Goal: Task Accomplishment & Management: Use online tool/utility

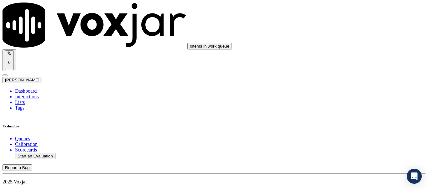
type input "20250818-172452_3308020744-all.mp3"
type input "jo"
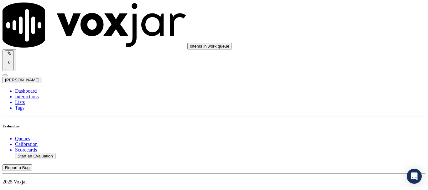
type input "[DATE]T17:18"
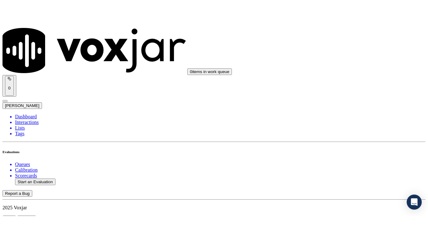
scroll to position [55, 0]
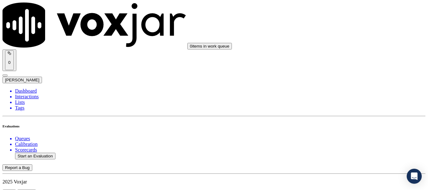
scroll to position [125, 0]
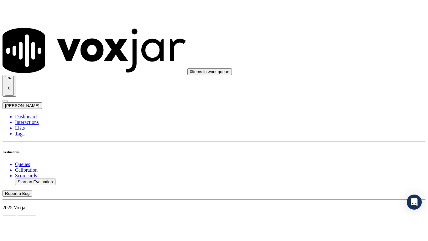
scroll to position [94, 0]
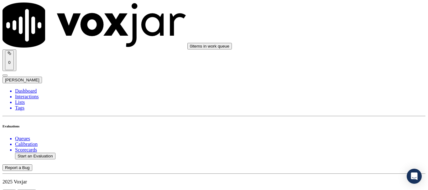
type input "[PERSON_NAME]"
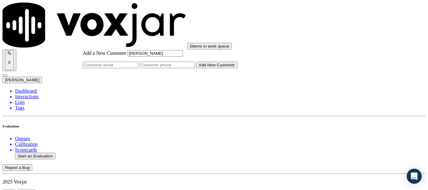
type input "[PERSON_NAME]"
click at [195, 68] on input "Add a New Customer" at bounding box center [166, 65] width 55 height 7
paste input "3308021219"
paste input "3308020744"
type input "3308021219-3308020744"
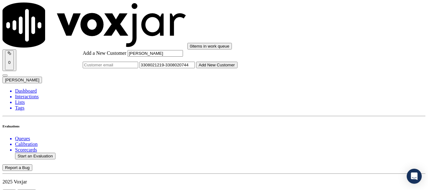
click at [237, 68] on button "Add New Customer" at bounding box center [216, 65] width 41 height 7
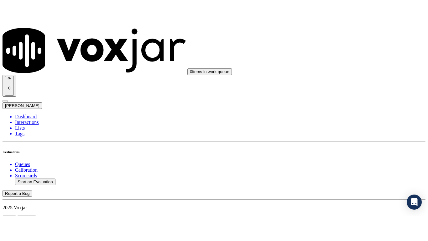
scroll to position [79, 0]
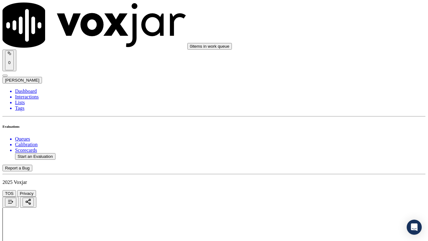
drag, startPoint x: 352, startPoint y: 211, endPoint x: 361, endPoint y: 192, distance: 21.2
click at [355, 129] on div "Yes" at bounding box center [357, 127] width 80 height 6
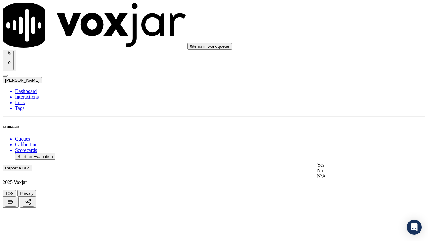
click at [336, 168] on div "Yes" at bounding box center [357, 165] width 80 height 6
drag, startPoint x: 343, startPoint y: 64, endPoint x: 343, endPoint y: 67, distance: 3.1
click at [344, 75] on div "Yes" at bounding box center [357, 73] width 80 height 6
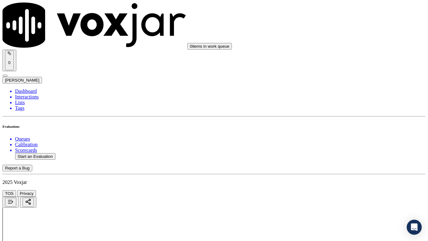
click at [332, 162] on div "Yes" at bounding box center [357, 159] width 80 height 6
drag, startPoint x: 342, startPoint y: 108, endPoint x: 365, endPoint y: 179, distance: 74.8
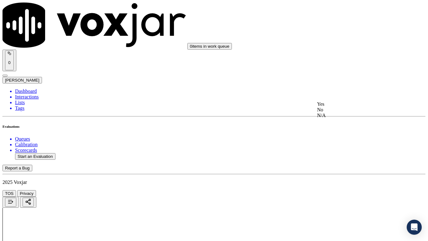
click at [342, 107] on div "Yes" at bounding box center [357, 104] width 80 height 6
click at [342, 126] on div "N/A" at bounding box center [357, 124] width 80 height 6
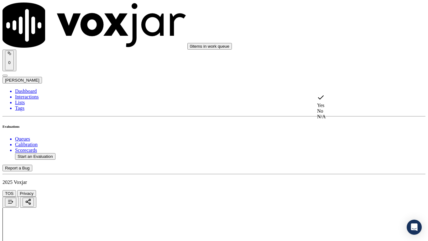
click at [339, 118] on div "N/A" at bounding box center [357, 117] width 80 height 6
click at [339, 123] on div "Yes" at bounding box center [357, 120] width 80 height 6
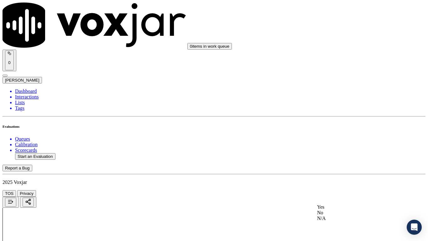
click at [338, 190] on div "Yes" at bounding box center [357, 207] width 80 height 6
click at [341, 107] on div "Yes" at bounding box center [357, 105] width 80 height 6
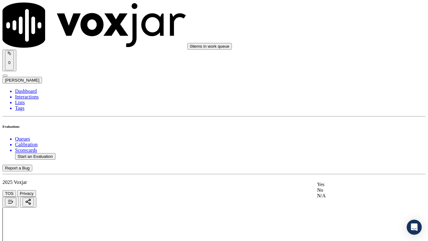
click at [340, 187] on div "Yes" at bounding box center [357, 184] width 80 height 6
click at [336, 93] on div "Yes" at bounding box center [357, 90] width 80 height 6
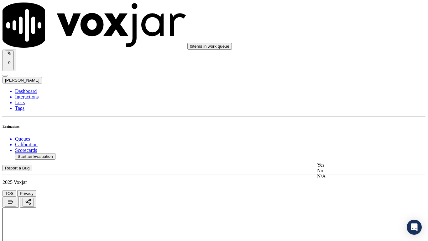
click at [332, 168] on div "Yes" at bounding box center [357, 165] width 80 height 6
click at [346, 137] on div "Yes" at bounding box center [357, 134] width 80 height 6
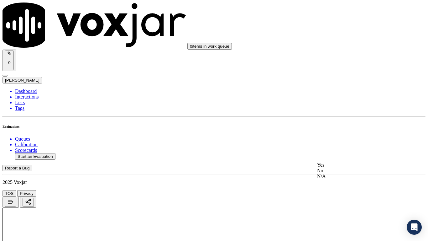
click at [336, 168] on div "Yes" at bounding box center [357, 165] width 80 height 6
click at [341, 107] on div "Yes" at bounding box center [357, 104] width 80 height 6
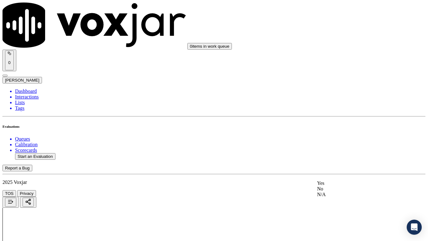
click at [339, 186] on div "Yes" at bounding box center [357, 183] width 80 height 6
click at [341, 146] on div "Yes" at bounding box center [357, 144] width 80 height 6
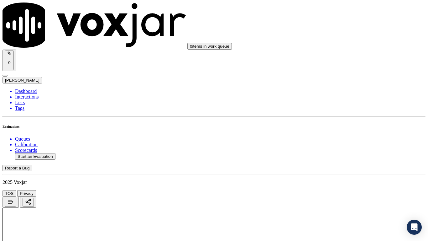
click at [338, 77] on div "Yes" at bounding box center [357, 74] width 80 height 6
click at [342, 154] on div "Yes" at bounding box center [357, 153] width 80 height 6
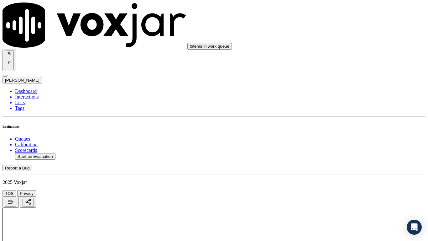
click at [340, 78] on div "Yes" at bounding box center [357, 77] width 80 height 6
click at [347, 159] on div "Yes" at bounding box center [357, 156] width 80 height 6
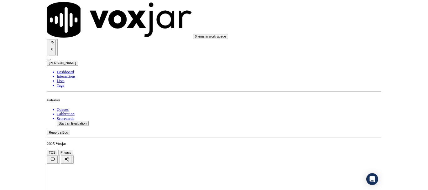
scroll to position [1733, 0]
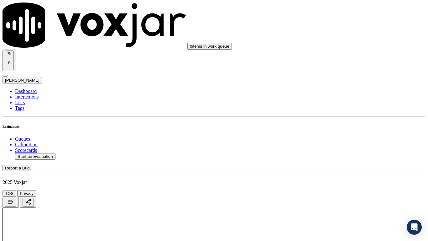
drag, startPoint x: 342, startPoint y: 156, endPoint x: 343, endPoint y: 162, distance: 5.7
click at [345, 172] on div "Yes" at bounding box center [357, 170] width 80 height 6
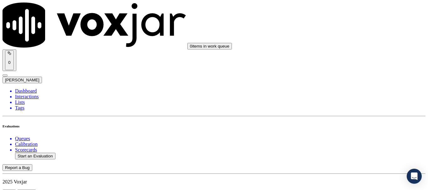
scroll to position [94, 0]
click at [39, 153] on button "Start an Evaluation" at bounding box center [35, 156] width 40 height 7
type input "20250818-135909_4196121957-all.mp3"
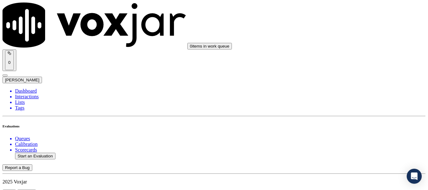
type input "lili"
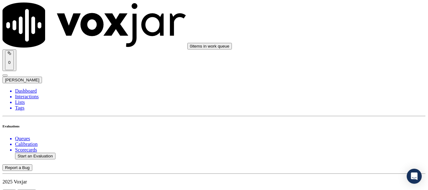
type input "[DATE]T17:27"
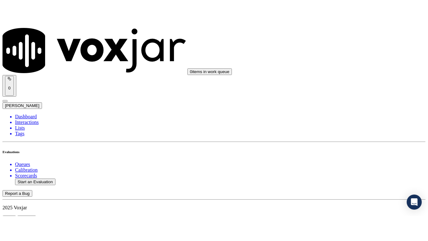
scroll to position [55, 0]
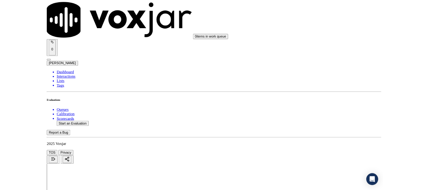
scroll to position [94, 0]
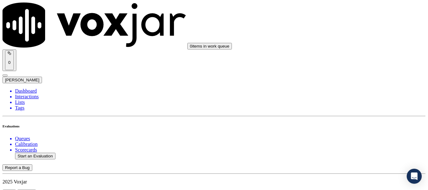
scroll to position [94, 0]
paste input "[PERSON_NAME]"
type input "[PERSON_NAME]"
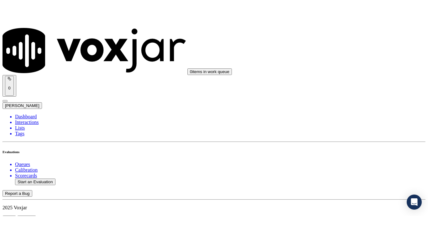
scroll to position [63, 0]
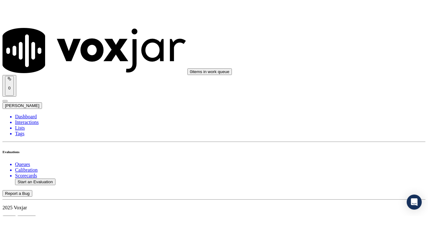
scroll to position [79, 0]
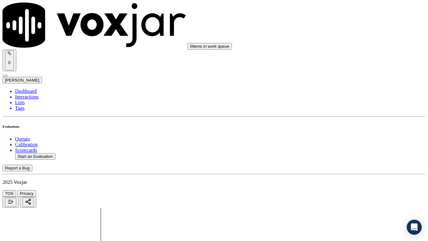
drag, startPoint x: 350, startPoint y: 113, endPoint x: 350, endPoint y: 121, distance: 7.8
click at [347, 128] on div "Yes" at bounding box center [357, 127] width 80 height 6
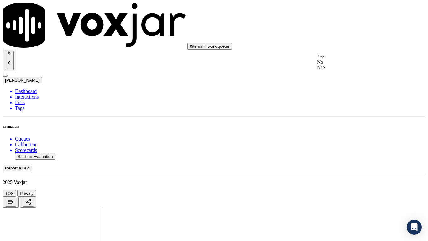
click at [345, 59] on div "Yes" at bounding box center [357, 57] width 80 height 6
click at [342, 138] on div "Yes" at bounding box center [357, 135] width 80 height 6
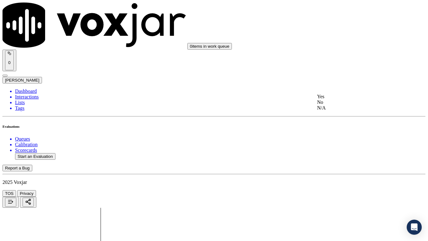
drag, startPoint x: 354, startPoint y: 121, endPoint x: 358, endPoint y: 133, distance: 12.7
click at [354, 111] on div "N/A" at bounding box center [357, 108] width 80 height 6
drag, startPoint x: 347, startPoint y: 187, endPoint x: 346, endPoint y: 193, distance: 5.4
click at [340, 190] on div "N/A" at bounding box center [357, 209] width 80 height 6
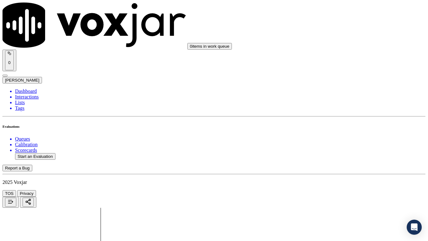
scroll to position [470, 0]
click at [336, 92] on div "Yes" at bounding box center [357, 89] width 80 height 6
click at [340, 178] on div "Yes" at bounding box center [357, 176] width 80 height 6
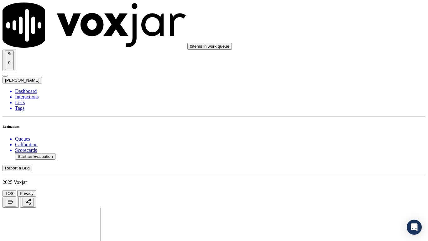
scroll to position [626, 0]
click at [345, 114] on div "No" at bounding box center [357, 111] width 80 height 6
drag, startPoint x: 328, startPoint y: 132, endPoint x: 336, endPoint y: 137, distance: 9.9
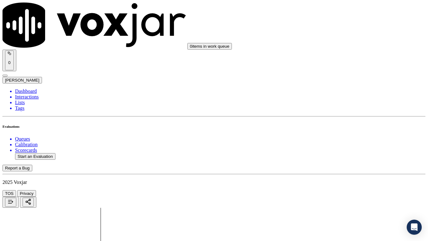
type textarea "1.46sec Agent did not ask the CX whether she is authorized to make decisions on…"
click at [336, 95] on div "Yes" at bounding box center [357, 92] width 80 height 6
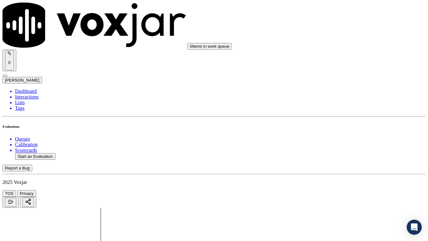
click at [341, 187] on div "Yes" at bounding box center [357, 186] width 80 height 6
click at [346, 124] on div "Yes" at bounding box center [357, 121] width 80 height 6
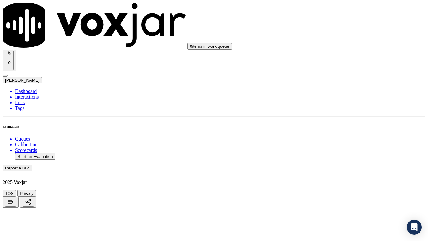
click at [336, 184] on div "Yes" at bounding box center [357, 182] width 80 height 6
drag, startPoint x: 331, startPoint y: 124, endPoint x: 363, endPoint y: 181, distance: 66.0
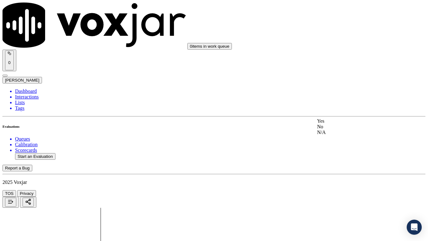
click at [332, 124] on div "Yes" at bounding box center [357, 121] width 80 height 6
click at [344, 190] on div "Yes" at bounding box center [357, 200] width 80 height 6
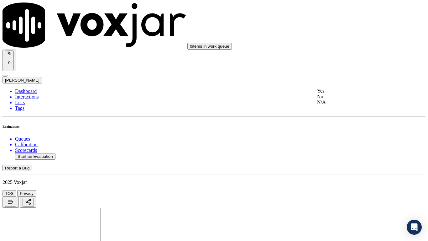
click at [340, 92] on div "Yes" at bounding box center [357, 91] width 80 height 6
click at [349, 180] on div "Yes" at bounding box center [357, 177] width 80 height 6
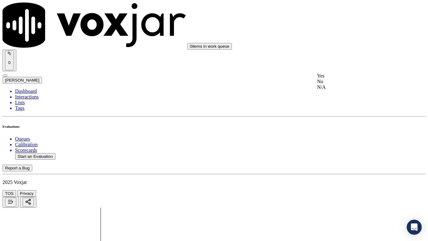
drag, startPoint x: 337, startPoint y: 69, endPoint x: 356, endPoint y: 92, distance: 30.4
click at [341, 79] on div "Yes" at bounding box center [357, 76] width 80 height 6
click at [348, 158] on div "Yes" at bounding box center [357, 155] width 80 height 6
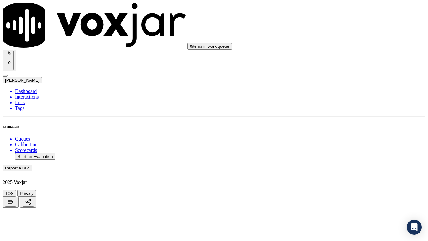
drag, startPoint x: 333, startPoint y: 35, endPoint x: 353, endPoint y: 65, distance: 35.6
click at [341, 50] on div "Yes" at bounding box center [357, 48] width 80 height 6
click at [354, 129] on div "Yes" at bounding box center [357, 127] width 80 height 6
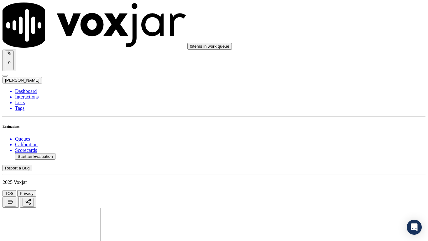
click at [337, 168] on div "Yes" at bounding box center [357, 165] width 80 height 6
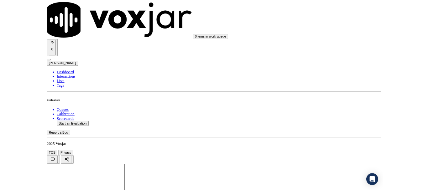
scroll to position [1766, 0]
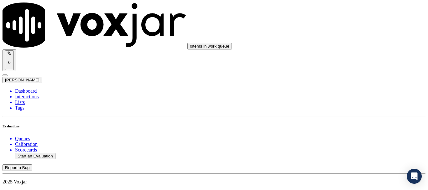
scroll to position [94, 0]
click at [47, 153] on button "Start an Evaluation" at bounding box center [35, 156] width 40 height 7
type input "20250818-135558_2164961022-all.mp3"
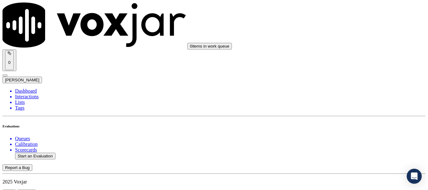
type input "lui"
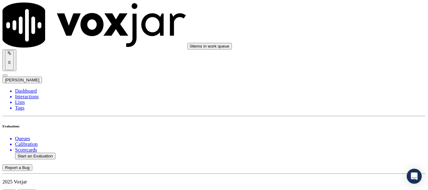
type input "[DATE]T17:37"
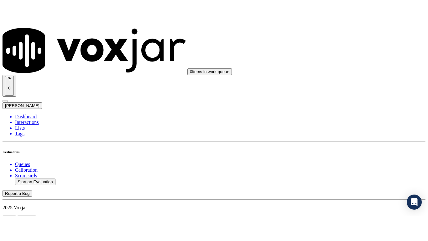
scroll to position [55, 0]
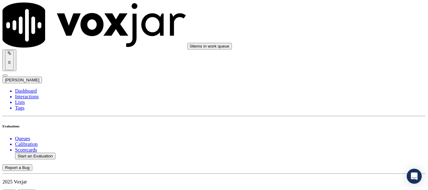
scroll to position [94, 0]
type input "[PERSON_NAME]"
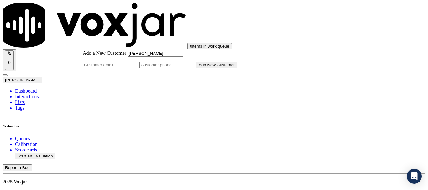
type input "[PERSON_NAME]"
drag, startPoint x: 240, startPoint y: 96, endPoint x: 242, endPoint y: 101, distance: 4.7
click at [195, 68] on input "Add a New Customer" at bounding box center [166, 65] width 55 height 7
paste input "2164961022"
type input "2164961022"
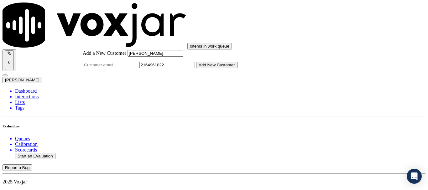
click at [234, 68] on button "Add New Customer" at bounding box center [216, 65] width 41 height 7
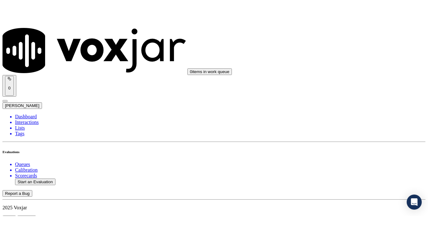
scroll to position [94, 0]
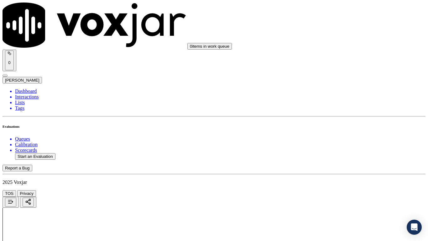
drag, startPoint x: 349, startPoint y: 119, endPoint x: 349, endPoint y: 161, distance: 41.3
click at [347, 128] on div "Yes" at bounding box center [357, 127] width 80 height 6
click at [334, 168] on div "Yes" at bounding box center [357, 165] width 80 height 6
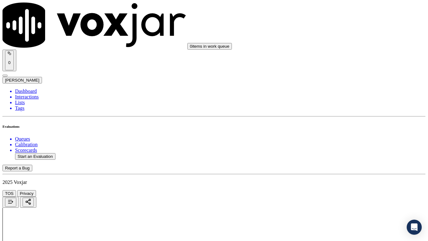
scroll to position [219, 0]
click at [347, 75] on div "Yes" at bounding box center [357, 73] width 80 height 6
click at [348, 173] on div "N/A" at bounding box center [357, 171] width 80 height 6
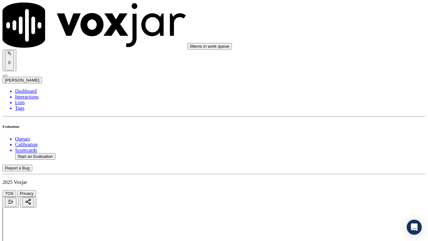
scroll to position [376, 0]
click at [349, 118] on div "N/A" at bounding box center [357, 115] width 80 height 6
click at [340, 186] on div "Yes" at bounding box center [357, 183] width 80 height 6
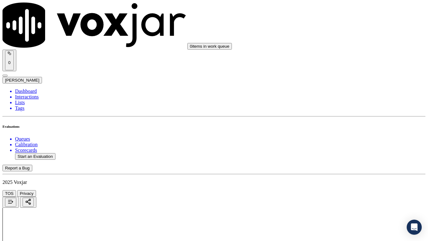
scroll to position [626, 0]
click at [343, 108] on div "Yes" at bounding box center [357, 105] width 80 height 6
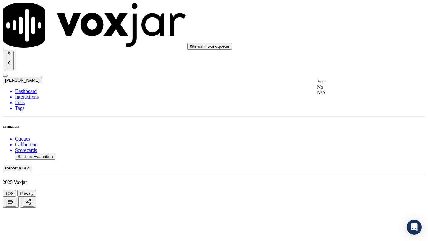
click at [338, 80] on div "Yes" at bounding box center [357, 82] width 80 height 6
drag, startPoint x: 341, startPoint y: 62, endPoint x: 361, endPoint y: 130, distance: 70.9
click at [341, 62] on div "Yes" at bounding box center [357, 59] width 80 height 6
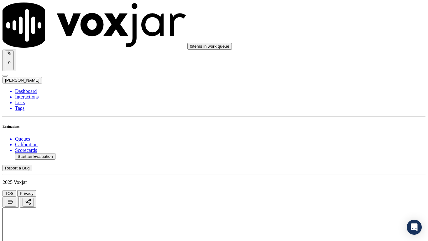
click at [348, 156] on div "Yes" at bounding box center [357, 153] width 80 height 6
click at [350, 89] on div "Yes" at bounding box center [357, 88] width 80 height 6
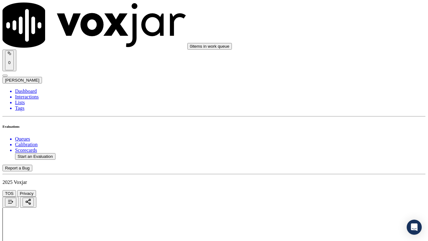
drag, startPoint x: 351, startPoint y: 187, endPoint x: 350, endPoint y: 191, distance: 4.5
click at [343, 190] on div "Yes" at bounding box center [357, 197] width 80 height 6
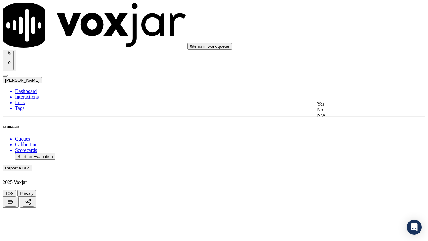
click at [343, 107] on div "Yes" at bounding box center [357, 104] width 80 height 6
click at [345, 88] on div "Yes" at bounding box center [357, 88] width 80 height 6
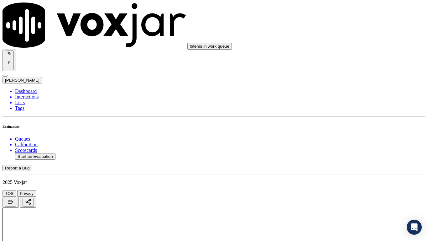
click at [331, 89] on div "Yes" at bounding box center [357, 89] width 80 height 6
drag, startPoint x: 340, startPoint y: 181, endPoint x: 343, endPoint y: 183, distance: 3.4
click at [340, 178] on div "Yes" at bounding box center [357, 176] width 80 height 6
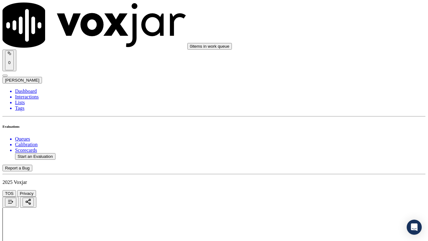
scroll to position [1503, 0]
click at [336, 123] on div "Yes" at bounding box center [357, 122] width 80 height 6
click at [341, 45] on div "Yes" at bounding box center [357, 43] width 80 height 6
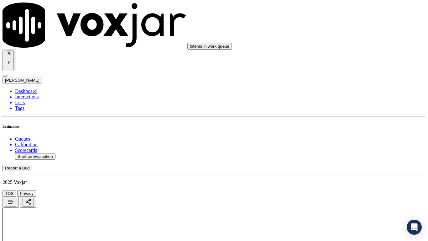
scroll to position [1660, 0]
click at [340, 80] on div "Yes" at bounding box center [357, 77] width 80 height 6
click at [343, 159] on div "Yes" at bounding box center [357, 156] width 80 height 6
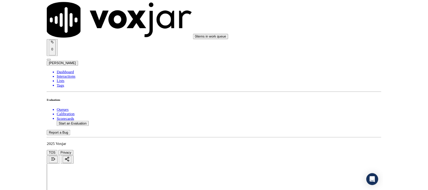
scroll to position [1733, 0]
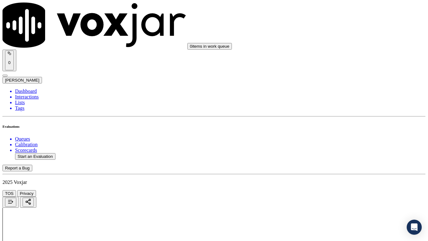
drag, startPoint x: 342, startPoint y: 174, endPoint x: 342, endPoint y: 184, distance: 10.0
click at [342, 172] on div "Yes" at bounding box center [357, 170] width 80 height 6
drag, startPoint x: 324, startPoint y: 215, endPoint x: 336, endPoint y: 217, distance: 12.0
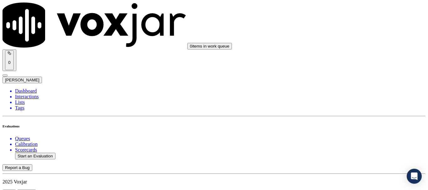
click at [48, 153] on button "Start an Evaluation" at bounding box center [35, 156] width 40 height 7
type input "20250818-181559_7408048444-all.mp3"
type input "lui"
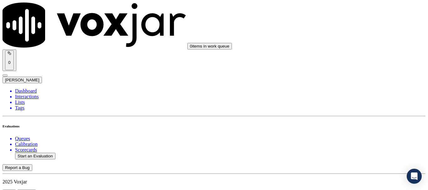
type input "[DATE]T17:43"
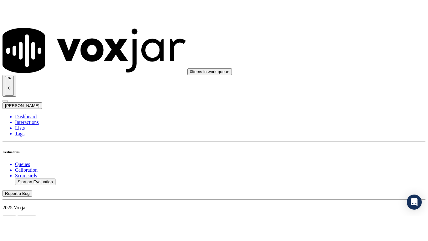
scroll to position [94, 0]
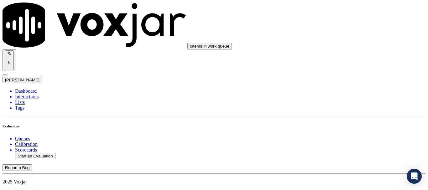
type input "[PERSON_NAME]"
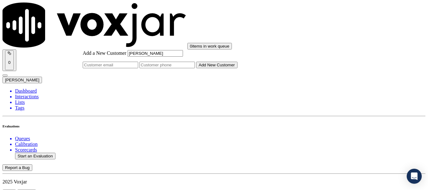
type input "[PERSON_NAME]"
click at [195, 68] on input "Add a New Customer" at bounding box center [166, 65] width 55 height 7
paste input "7408048444"
type input "7408048444"
click at [237, 68] on button "Add New Customer" at bounding box center [216, 65] width 41 height 7
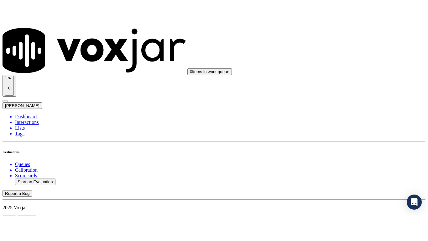
scroll to position [79, 0]
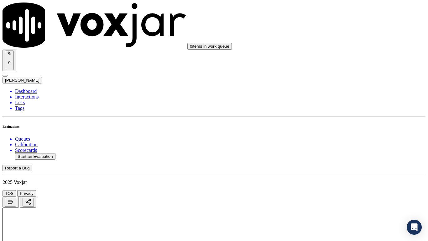
drag, startPoint x: 350, startPoint y: 210, endPoint x: 346, endPoint y: 197, distance: 13.8
click at [354, 128] on div "Yes" at bounding box center [357, 127] width 80 height 6
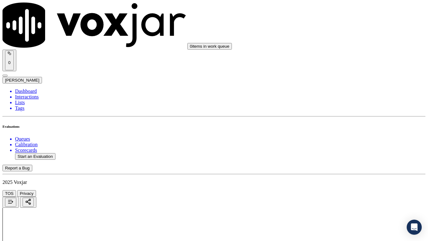
click at [342, 59] on div "Yes" at bounding box center [357, 57] width 80 height 6
click at [345, 138] on div "Yes" at bounding box center [357, 135] width 80 height 6
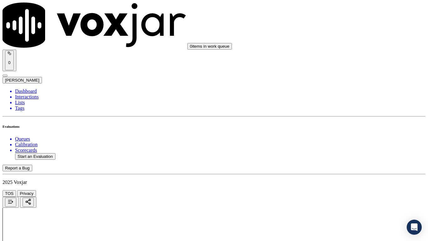
drag, startPoint x: 345, startPoint y: 90, endPoint x: 355, endPoint y: 118, distance: 29.6
click at [345, 79] on div "N/A" at bounding box center [357, 77] width 80 height 6
click at [342, 181] on div "N/A" at bounding box center [357, 178] width 80 height 6
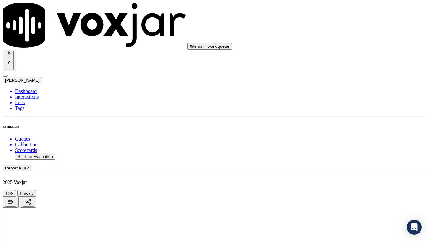
scroll to position [501, 0]
click at [339, 60] on div "Yes" at bounding box center [357, 58] width 80 height 6
click at [351, 147] on div "Yes" at bounding box center [357, 144] width 80 height 6
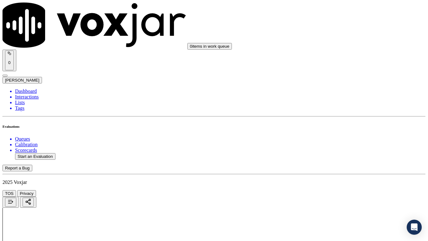
scroll to position [626, 0]
drag, startPoint x: 347, startPoint y: 100, endPoint x: 372, endPoint y: 189, distance: 92.7
click at [348, 108] on div "Yes" at bounding box center [357, 105] width 80 height 6
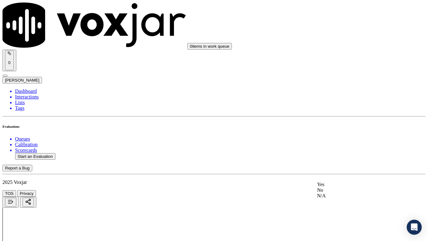
click at [340, 187] on div "Yes" at bounding box center [357, 184] width 80 height 6
click at [337, 60] on div "Yes" at bounding box center [357, 59] width 80 height 6
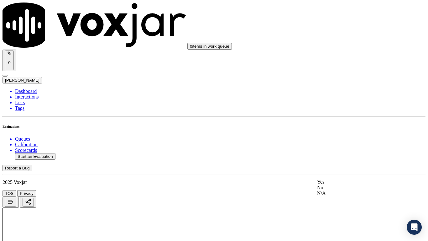
click at [347, 184] on div "Yes" at bounding box center [357, 182] width 80 height 6
click at [345, 104] on div "Yes" at bounding box center [357, 103] width 80 height 6
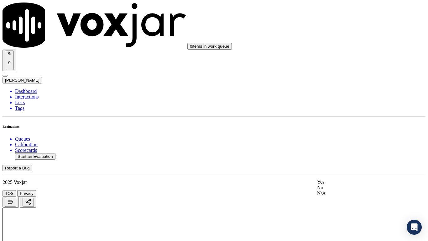
click at [349, 184] on div "Yes" at bounding box center [357, 182] width 80 height 6
click at [339, 44] on div "Yes" at bounding box center [357, 42] width 80 height 6
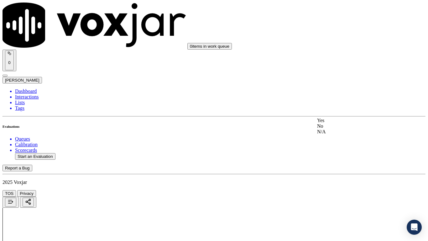
click at [354, 123] on div "Yes" at bounding box center [357, 120] width 80 height 6
click at [339, 190] on div "Yes" at bounding box center [357, 207] width 80 height 6
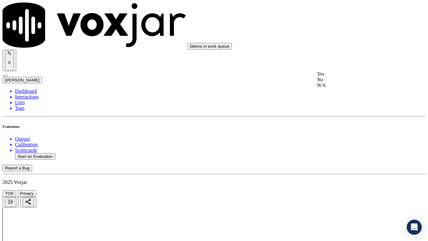
click at [339, 77] on div "Yes" at bounding box center [357, 74] width 80 height 6
click at [347, 155] on div "Yes" at bounding box center [357, 153] width 80 height 6
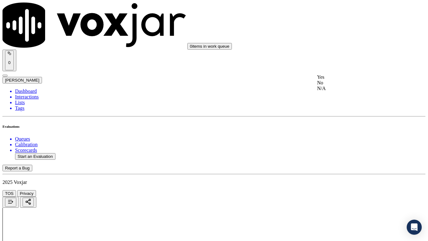
click at [341, 76] on div "Yes" at bounding box center [357, 77] width 80 height 6
click at [350, 158] on div "Yes" at bounding box center [357, 156] width 80 height 6
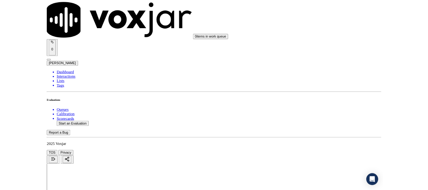
scroll to position [1733, 0]
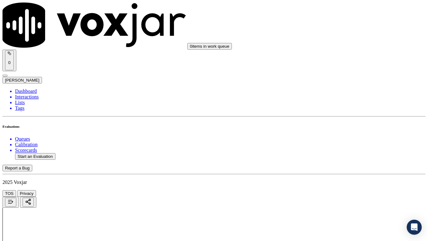
click at [341, 171] on div "Yes" at bounding box center [357, 170] width 80 height 6
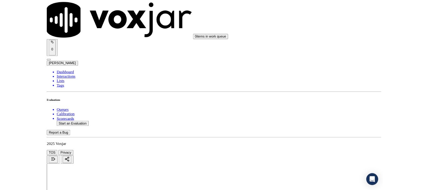
scroll to position [94, 0]
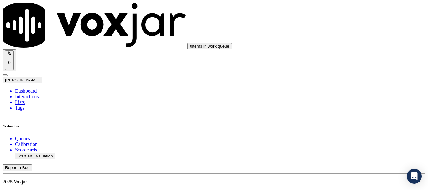
click at [344, 132] on div "No" at bounding box center [357, 129] width 80 height 6
drag, startPoint x: 342, startPoint y: 148, endPoint x: 376, endPoint y: 153, distance: 34.5
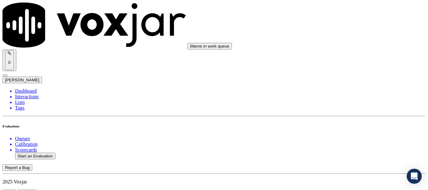
scroll to position [689, 0]
type textarea "5.12sec CX gave wrong Acc number but Agent missed that & moved ahead"
click at [31, 153] on button "Start an Evaluation" at bounding box center [35, 156] width 40 height 7
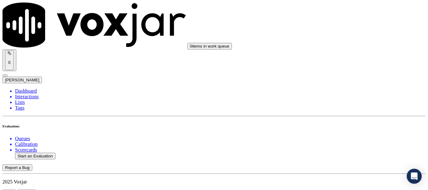
click at [30, 153] on button "Start an Evaluation" at bounding box center [35, 156] width 40 height 7
type input "20250818-152848_2166189162-all.mp3"
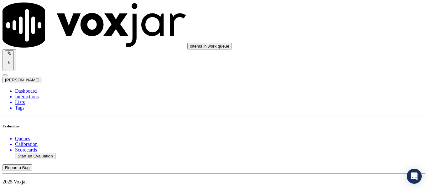
type input "da"
type input "[DATE]T18:15"
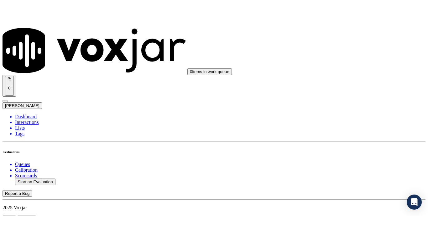
scroll to position [55, 0]
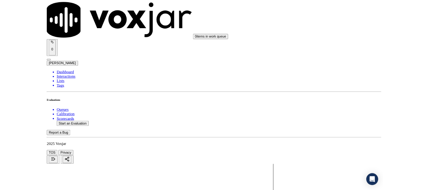
scroll to position [79, 0]
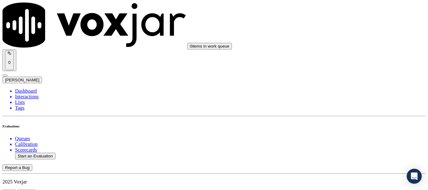
scroll to position [94, 0]
type input "[PERSON_NAME]"
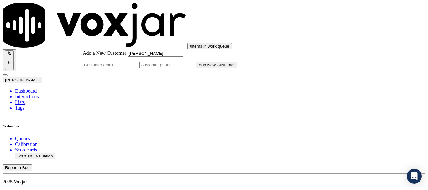
type input "[PERSON_NAME]"
drag, startPoint x: 231, startPoint y: 98, endPoint x: 237, endPoint y: 102, distance: 7.0
click at [195, 68] on input "Add a New Customer" at bounding box center [166, 65] width 55 height 7
paste input "2166189162"
type input "2166189162"
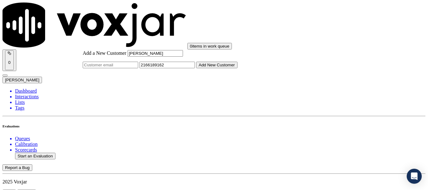
click at [236, 68] on button "Add New Customer" at bounding box center [216, 65] width 41 height 7
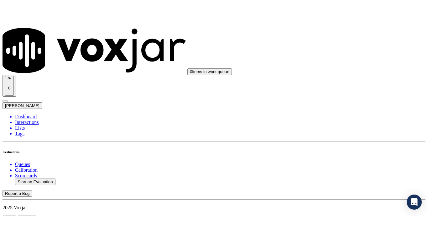
scroll to position [125, 0]
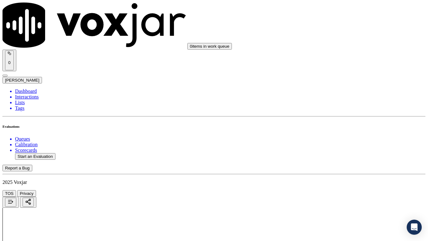
click at [349, 129] on div "Yes" at bounding box center [357, 127] width 80 height 6
click at [335, 120] on div "Yes" at bounding box center [357, 119] width 80 height 6
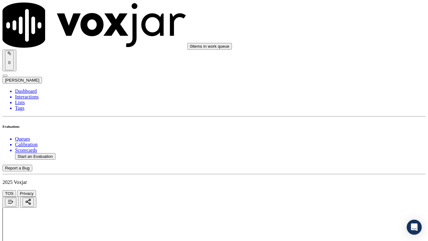
click at [335, 190] on div "Yes" at bounding box center [357, 198] width 80 height 6
click at [336, 173] on div "N/A" at bounding box center [357, 171] width 80 height 6
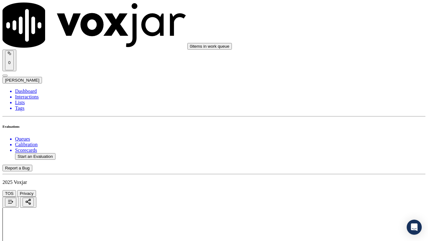
scroll to position [376, 0]
click at [335, 118] on div "N/A" at bounding box center [357, 115] width 80 height 6
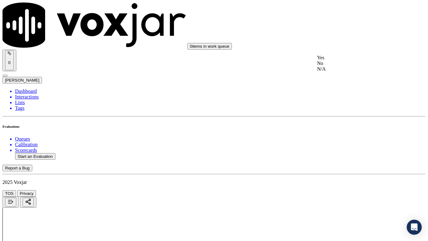
drag, startPoint x: 331, startPoint y: 63, endPoint x: 334, endPoint y: 68, distance: 6.4
click at [331, 60] on div "Yes" at bounding box center [357, 58] width 80 height 6
click at [341, 147] on div "Yes" at bounding box center [357, 144] width 80 height 6
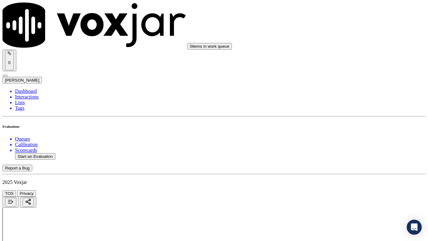
click at [336, 77] on div "Yes" at bounding box center [357, 74] width 80 height 6
click at [336, 30] on div "Yes" at bounding box center [357, 28] width 80 height 6
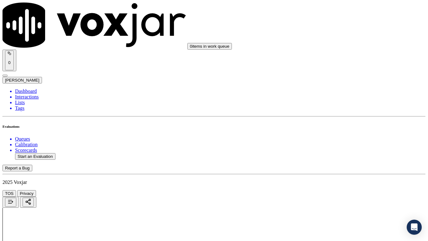
click at [340, 124] on div "Yes" at bounding box center [357, 122] width 80 height 6
click at [340, 122] on div "Yes" at bounding box center [357, 119] width 80 height 6
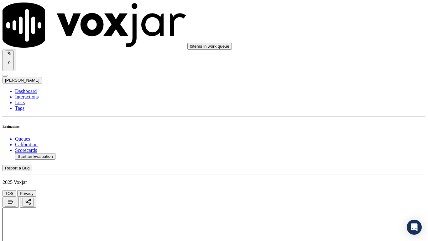
scroll to position [1034, 0]
click at [342, 102] on div "Yes" at bounding box center [357, 103] width 80 height 6
drag, startPoint x: 340, startPoint y: 170, endPoint x: 340, endPoint y: 174, distance: 3.8
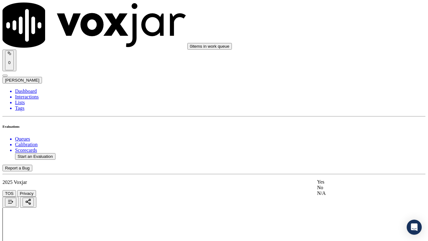
click at [336, 184] on div "Yes" at bounding box center [357, 182] width 80 height 6
click at [341, 138] on div "Yes" at bounding box center [357, 135] width 80 height 6
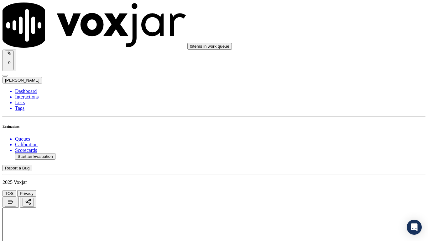
click at [340, 89] on div "Yes" at bounding box center [357, 89] width 80 height 6
click at [343, 178] on div "Yes" at bounding box center [357, 176] width 80 height 6
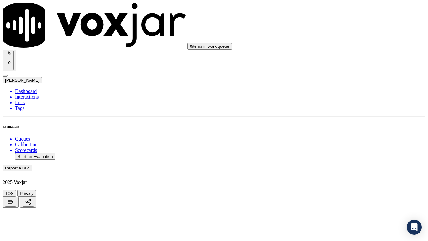
click at [342, 139] on div "Yes" at bounding box center [357, 137] width 80 height 6
click at [335, 124] on div "Yes" at bounding box center [357, 122] width 80 height 6
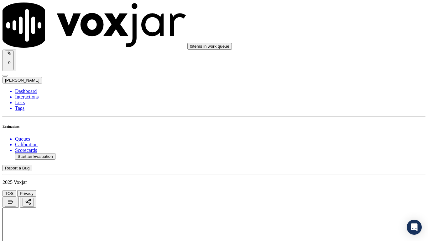
scroll to position [1660, 0]
click at [339, 80] on div "Yes" at bounding box center [357, 77] width 80 height 6
click at [336, 159] on div "Yes" at bounding box center [357, 156] width 80 height 6
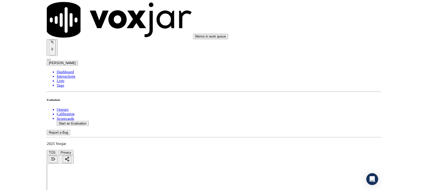
scroll to position [1733, 0]
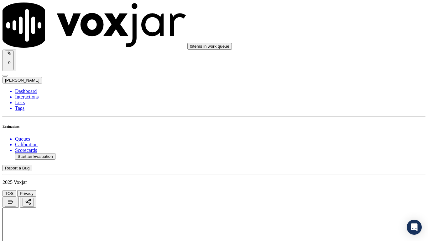
click at [341, 170] on div "Yes" at bounding box center [357, 170] width 80 height 6
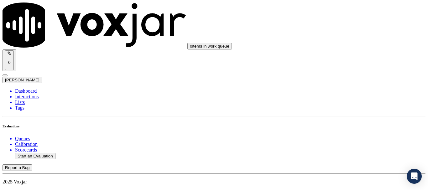
click at [50, 153] on button "Start an Evaluation" at bounding box center [35, 156] width 40 height 7
type input "20250818-134614_2162037041-all.mp3"
type input "mi"
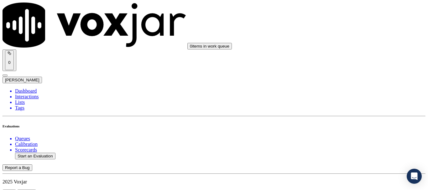
type input "[DATE]T18:24"
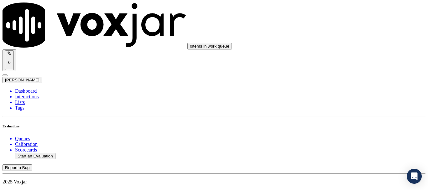
scroll to position [63, 0]
type input "[PERSON_NAME]"
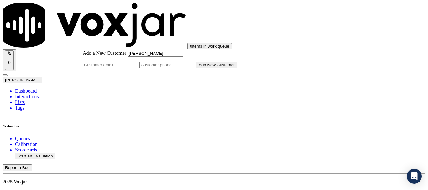
type input "[PERSON_NAME]"
click at [195, 68] on input "Add a New Customer" at bounding box center [166, 65] width 55 height 7
paste input "2162037041"
type input "2162037041"
click at [237, 68] on button "Add New Customer" at bounding box center [216, 65] width 41 height 7
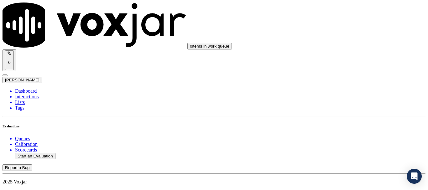
drag, startPoint x: 326, startPoint y: 121, endPoint x: 318, endPoint y: 130, distance: 12.6
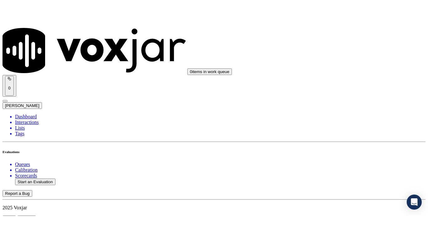
scroll to position [125, 0]
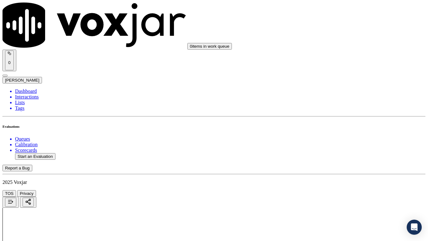
click at [350, 127] on div "Yes" at bounding box center [357, 127] width 80 height 6
click at [336, 168] on div "Yes" at bounding box center [357, 165] width 80 height 6
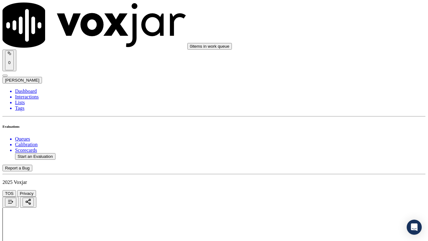
click at [348, 106] on div "Yes" at bounding box center [357, 104] width 80 height 6
click at [339, 190] on div "No" at bounding box center [357, 196] width 80 height 6
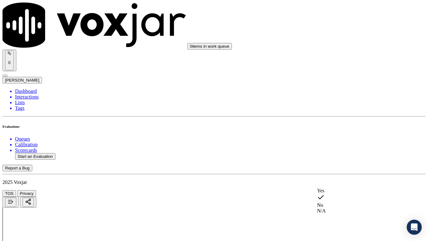
click at [344, 190] on div "N/A" at bounding box center [357, 211] width 80 height 6
click at [341, 87] on div "N/A" at bounding box center [357, 84] width 80 height 6
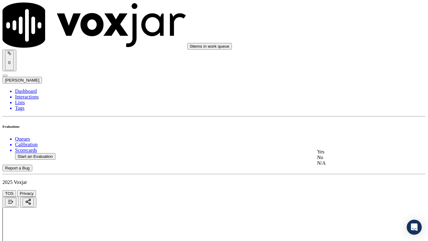
click at [339, 154] on div "Yes" at bounding box center [357, 152] width 80 height 6
drag, startPoint x: 338, startPoint y: 53, endPoint x: 373, endPoint y: 98, distance: 57.3
click at [338, 53] on div "Yes" at bounding box center [357, 50] width 80 height 6
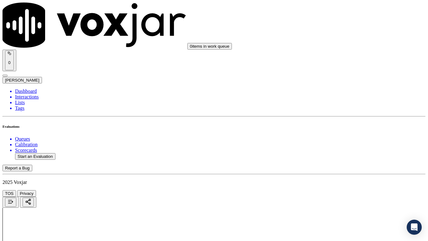
click at [350, 139] on div "Yes" at bounding box center [357, 137] width 80 height 6
click at [338, 62] on div "Yes" at bounding box center [357, 59] width 80 height 6
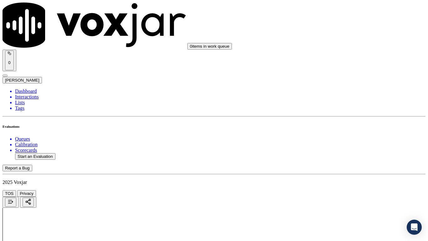
drag, startPoint x: 343, startPoint y: 142, endPoint x: 342, endPoint y: 146, distance: 4.1
drag, startPoint x: 341, startPoint y: 157, endPoint x: 341, endPoint y: 163, distance: 5.6
click at [341, 156] on div "Yes" at bounding box center [357, 153] width 80 height 6
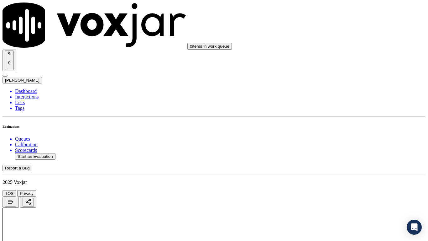
click at [335, 59] on div "Yes" at bounding box center [357, 57] width 80 height 6
click at [345, 168] on div "Yes" at bounding box center [357, 166] width 80 height 6
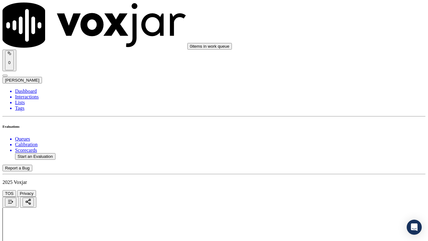
click at [343, 122] on div "Yes" at bounding box center [357, 119] width 80 height 6
click at [339, 190] on div "Yes No N/A" at bounding box center [357, 203] width 80 height 17
click at [339, 190] on div "Yes" at bounding box center [357, 198] width 80 height 6
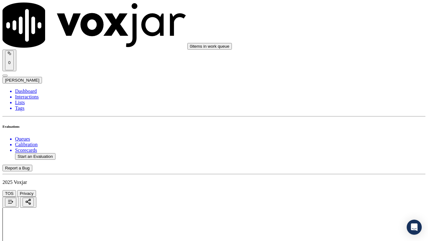
scroll to position [1316, 0]
click at [347, 60] on div "Yes" at bounding box center [357, 58] width 80 height 6
drag, startPoint x: 349, startPoint y: 149, endPoint x: 350, endPoint y: 205, distance: 56.4
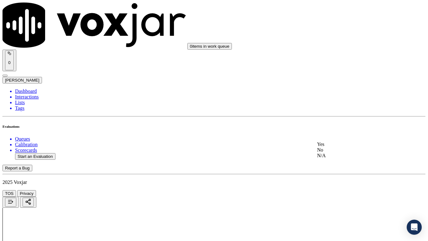
click at [349, 147] on div "Yes" at bounding box center [357, 144] width 80 height 6
click at [340, 184] on div "Yes" at bounding box center [357, 182] width 80 height 6
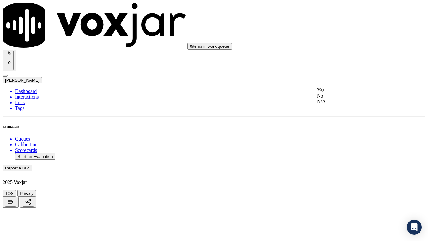
click at [337, 93] on div "Yes" at bounding box center [357, 90] width 80 height 6
click at [338, 190] on div "Yes" at bounding box center [357, 203] width 80 height 6
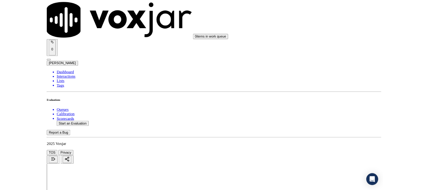
scroll to position [1723, 0]
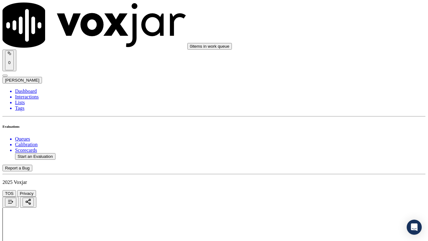
click at [343, 94] on div "Yes" at bounding box center [357, 94] width 80 height 6
click at [335, 182] on div "Yes" at bounding box center [357, 180] width 80 height 6
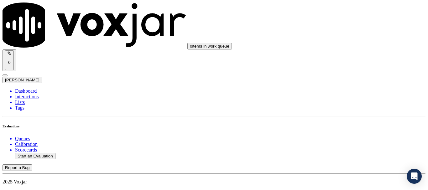
click at [43, 153] on button "Start an Evaluation" at bounding box center [35, 156] width 40 height 7
type input "20250818-164933_4124456117-all.mp3"
type input "lui"
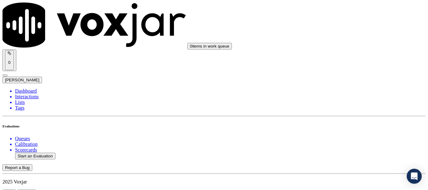
type input "[DATE]T18:32"
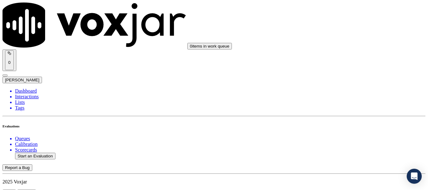
scroll to position [31, 0]
type input "[PERSON_NAME]"
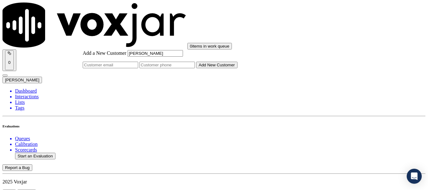
type input "[PERSON_NAME]"
click at [195, 68] on input "Add a New Customer" at bounding box center [166, 65] width 55 height 7
paste input "[PERSON_NAME]"
type input "[PERSON_NAME]"
click at [237, 68] on button "Add New Customer" at bounding box center [216, 65] width 41 height 7
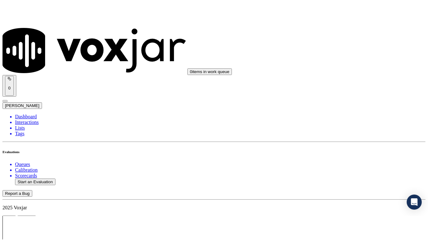
scroll to position [94, 0]
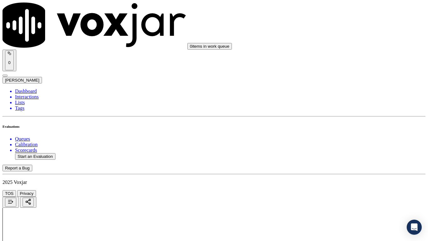
click at [345, 127] on div "Yes" at bounding box center [357, 127] width 80 height 6
click at [332, 168] on div "Yes" at bounding box center [357, 165] width 80 height 6
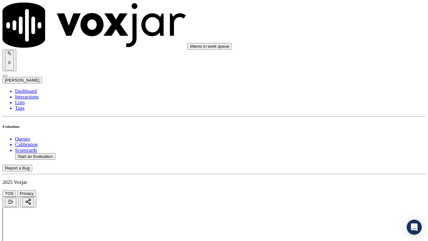
click at [333, 75] on div "Yes" at bounding box center [357, 73] width 80 height 6
click at [338, 173] on div "N/A" at bounding box center [357, 171] width 80 height 6
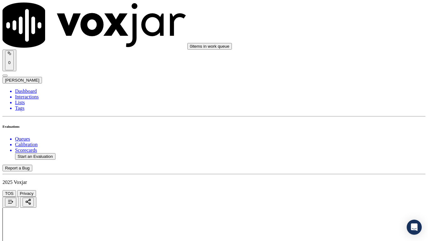
click at [337, 87] on div "N/A" at bounding box center [357, 84] width 80 height 6
click at [342, 153] on div "Yes" at bounding box center [357, 152] width 80 height 6
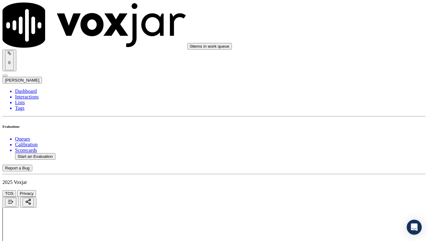
click at [343, 53] on div "Yes" at bounding box center [357, 50] width 80 height 6
drag, startPoint x: 348, startPoint y: 144, endPoint x: 346, endPoint y: 176, distance: 31.7
click at [348, 146] on div "Yes No N/A" at bounding box center [357, 142] width 80 height 17
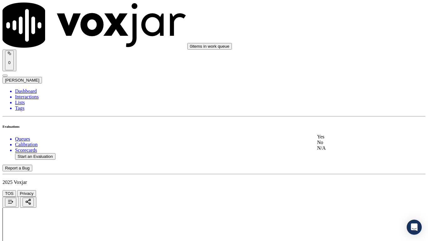
click at [339, 139] on div "Yes" at bounding box center [357, 137] width 80 height 6
click at [334, 170] on div "Yes" at bounding box center [357, 167] width 80 height 6
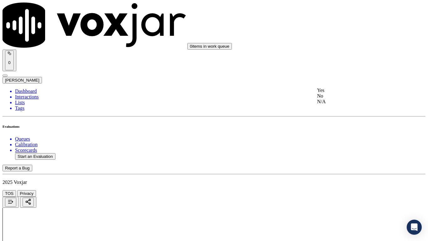
click at [345, 93] on div "Yes" at bounding box center [357, 90] width 80 height 6
click at [338, 168] on div "Yes" at bounding box center [357, 165] width 80 height 6
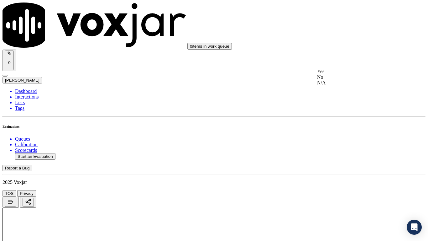
click at [333, 72] on div "Yes" at bounding box center [357, 72] width 80 height 6
click at [341, 153] on div "Yes" at bounding box center [357, 151] width 80 height 6
click at [342, 184] on div "Yes" at bounding box center [357, 181] width 80 height 6
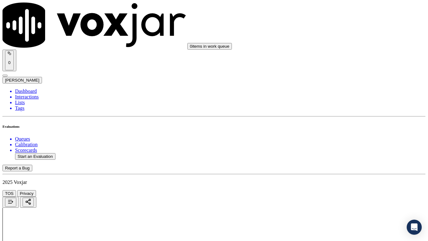
scroll to position [1284, 0]
click at [339, 90] on div "Yes" at bounding box center [357, 89] width 80 height 6
click at [339, 178] on div "Yes" at bounding box center [357, 176] width 80 height 6
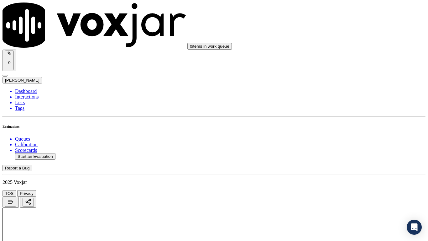
scroll to position [1503, 0]
click at [338, 44] on div "Yes" at bounding box center [357, 43] width 80 height 6
click at [336, 124] on div "Yes" at bounding box center [357, 122] width 80 height 6
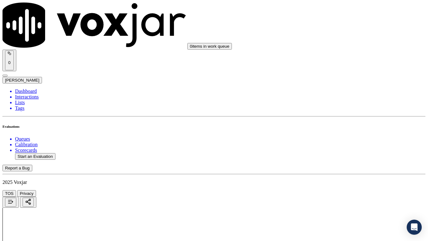
scroll to position [1629, 0]
drag, startPoint x: 338, startPoint y: 96, endPoint x: 339, endPoint y: 101, distance: 5.7
click at [342, 111] on div "Yes" at bounding box center [357, 109] width 80 height 6
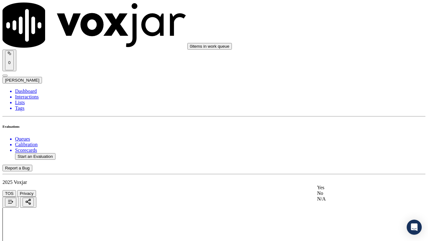
click at [334, 189] on div "Yes" at bounding box center [357, 187] width 80 height 6
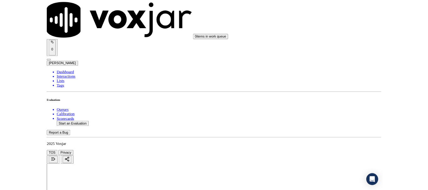
scroll to position [1733, 0]
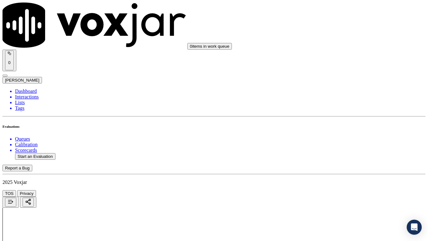
click at [340, 172] on div "Yes" at bounding box center [357, 170] width 80 height 6
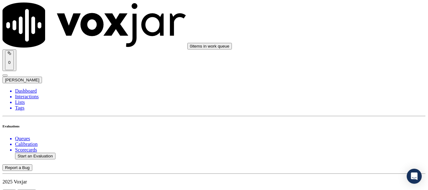
click at [45, 153] on button "Start an Evaluation" at bounding box center [35, 156] width 40 height 7
type input "20250818-164925_4195657836-all.mp3"
type input "isis"
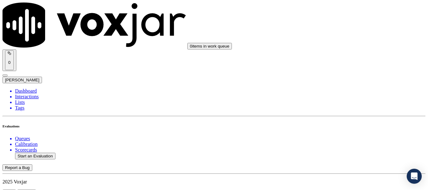
type input "[DATE]T18:37"
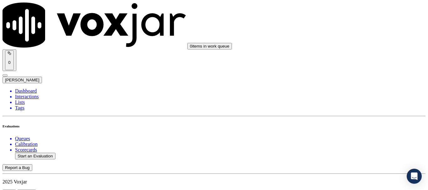
scroll to position [94, 0]
type input "[PERSON_NAME]"
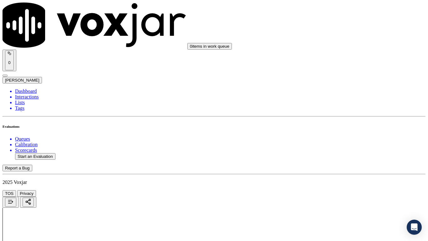
scroll to position [79, 0]
click at [344, 129] on div "Yes" at bounding box center [357, 127] width 80 height 6
drag, startPoint x: 349, startPoint y: 202, endPoint x: 338, endPoint y: 212, distance: 15.1
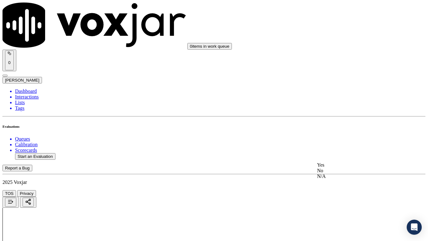
click at [330, 168] on div "Yes" at bounding box center [357, 165] width 80 height 6
click at [336, 138] on div "Yes" at bounding box center [357, 135] width 80 height 6
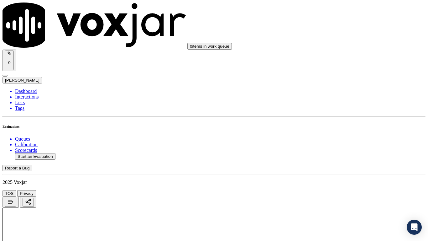
click at [339, 111] on div "N/A" at bounding box center [357, 108] width 80 height 6
click at [336, 190] on div "N/A" at bounding box center [357, 209] width 80 height 6
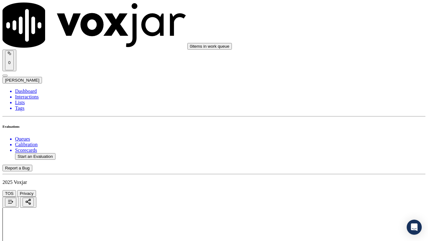
click at [335, 92] on div "Yes" at bounding box center [357, 89] width 80 height 6
click at [335, 178] on div "Yes" at bounding box center [357, 176] width 80 height 6
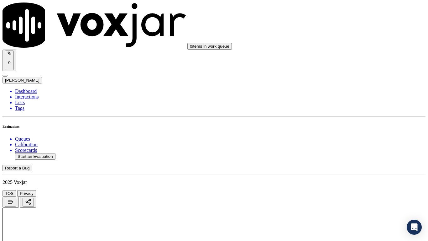
click at [340, 105] on div "Yes" at bounding box center [357, 105] width 80 height 6
click at [337, 187] on div "Yes" at bounding box center [357, 184] width 80 height 6
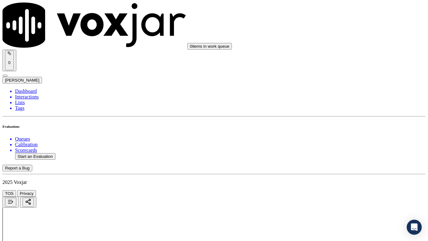
click at [332, 93] on div "Yes" at bounding box center [357, 90] width 80 height 6
click at [335, 168] on div "Yes" at bounding box center [357, 165] width 80 height 6
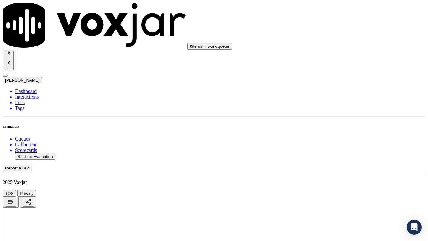
click at [339, 106] on div "Yes" at bounding box center [357, 103] width 80 height 6
click at [337, 59] on div "Yes" at bounding box center [357, 57] width 80 height 6
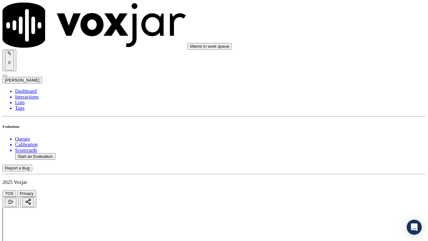
click at [337, 138] on div "Yes" at bounding box center [357, 135] width 80 height 6
click at [340, 169] on div "Yes" at bounding box center [357, 166] width 80 height 6
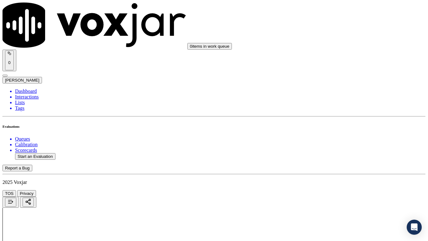
click at [340, 147] on div "Yes" at bounding box center [357, 144] width 80 height 6
click at [336, 76] on div "Yes" at bounding box center [357, 74] width 80 height 6
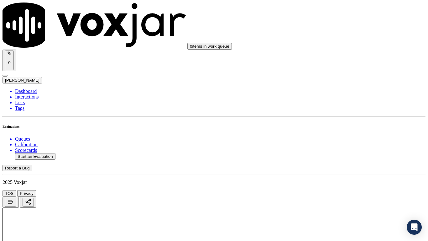
click at [341, 156] on div "Yes" at bounding box center [357, 153] width 80 height 6
click at [336, 80] on div "Yes" at bounding box center [357, 77] width 80 height 6
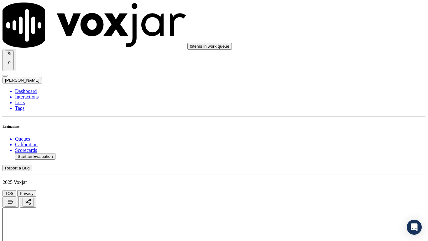
click at [340, 159] on div "Yes" at bounding box center [357, 156] width 80 height 6
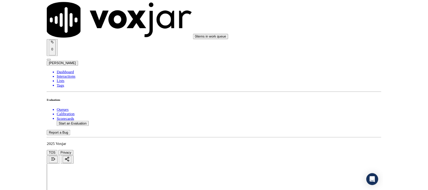
scroll to position [1733, 0]
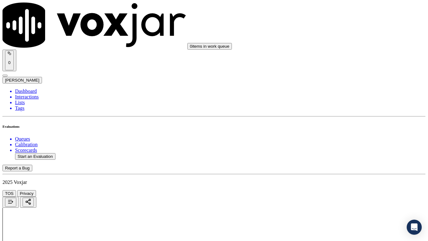
click at [345, 172] on div "Yes" at bounding box center [357, 170] width 80 height 6
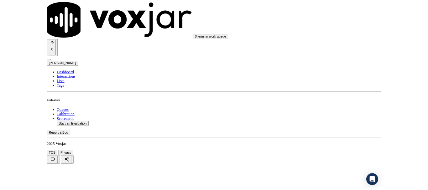
scroll to position [94, 0]
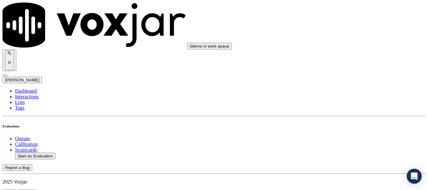
click at [27, 153] on button "Start an Evaluation" at bounding box center [35, 156] width 40 height 7
type input "20250818-154917_3307041197-all.mp3"
type input "lil"
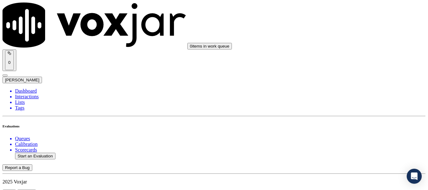
drag, startPoint x: 222, startPoint y: 73, endPoint x: 288, endPoint y: 82, distance: 66.1
type input "[DATE]T19:04"
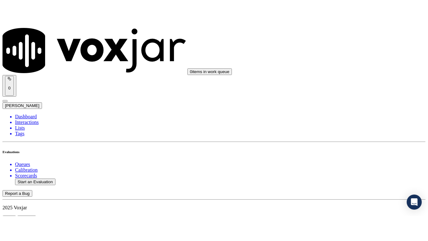
scroll to position [55, 0]
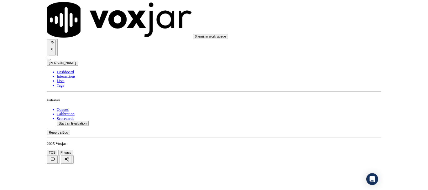
scroll to position [94, 0]
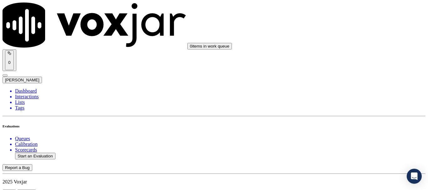
scroll to position [31, 0]
type input "[PERSON_NAME]"
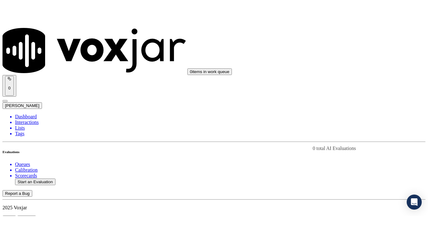
scroll to position [94, 0]
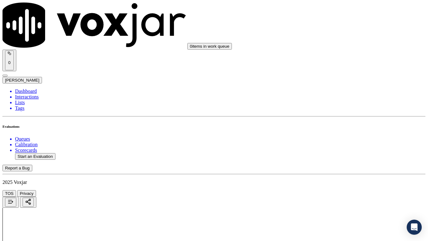
click at [170, 190] on div at bounding box center [214, 227] width 423 height 40
click at [168, 190] on div at bounding box center [214, 227] width 423 height 40
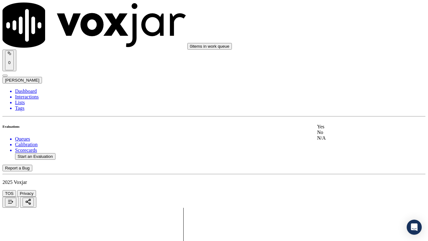
click at [348, 129] on div "Yes" at bounding box center [357, 127] width 80 height 6
click at [336, 59] on div "Yes" at bounding box center [357, 57] width 80 height 6
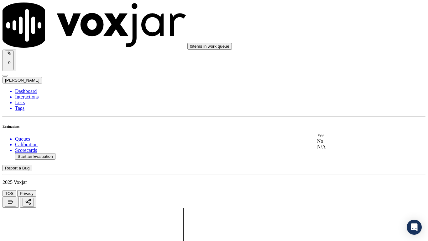
click at [339, 137] on div "Yes" at bounding box center [357, 135] width 80 height 6
drag, startPoint x: 343, startPoint y: 119, endPoint x: 353, endPoint y: 167, distance: 48.6
click at [343, 111] on div "N/A" at bounding box center [357, 108] width 80 height 6
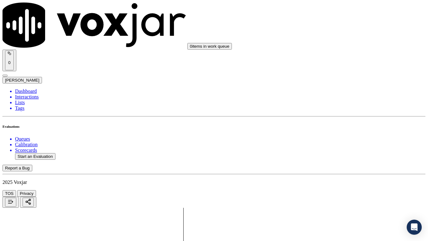
click at [337, 190] on div "N/A" at bounding box center [357, 209] width 80 height 6
click at [339, 28] on div "Yes" at bounding box center [357, 26] width 80 height 6
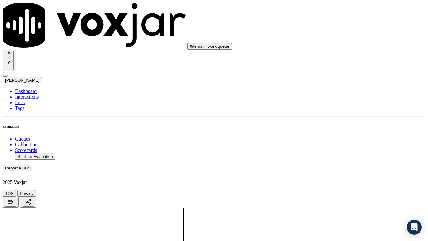
click at [344, 116] on div "Yes" at bounding box center [357, 113] width 80 height 6
click at [345, 114] on div "No" at bounding box center [357, 111] width 80 height 6
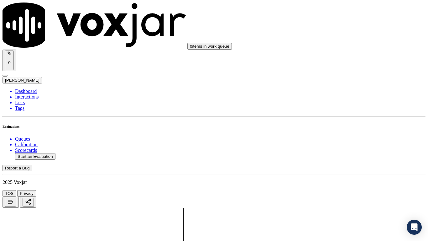
drag, startPoint x: 323, startPoint y: 132, endPoint x: 319, endPoint y: 132, distance: 4.1
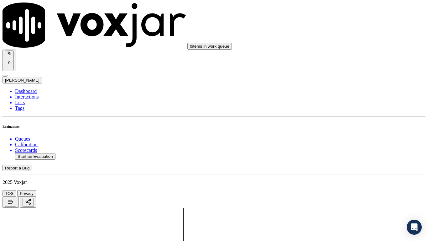
click at [345, 95] on div "Yes" at bounding box center [357, 92] width 80 height 6
click at [347, 189] on div "Yes" at bounding box center [357, 186] width 80 height 6
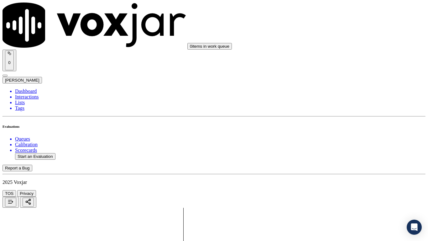
drag, startPoint x: 339, startPoint y: 94, endPoint x: 370, endPoint y: 163, distance: 75.4
click at [339, 92] on div "Yes" at bounding box center [357, 90] width 80 height 6
click at [340, 190] on div "Yes" at bounding box center [357, 199] width 80 height 6
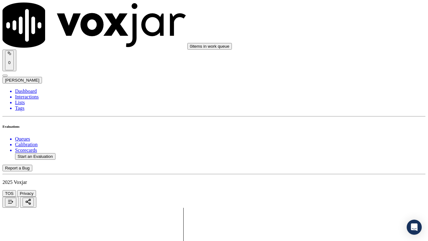
scroll to position [1190, 0]
click at [339, 58] on div "Yes" at bounding box center [357, 58] width 80 height 6
click at [338, 140] on div "Yes" at bounding box center [357, 137] width 80 height 6
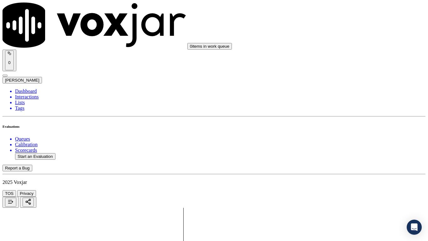
scroll to position [1347, 0]
click at [353, 62] on div "Yes" at bounding box center [357, 60] width 80 height 6
click at [351, 149] on div "Yes" at bounding box center [357, 146] width 80 height 6
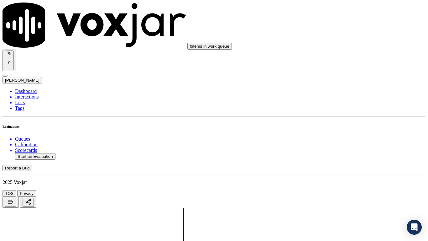
click at [336, 187] on div "Yes" at bounding box center [357, 184] width 80 height 6
click at [344, 126] on div "Yes" at bounding box center [357, 124] width 80 height 6
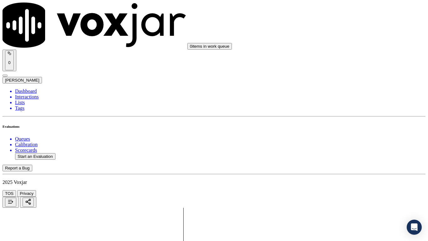
scroll to position [1629, 0]
click at [343, 144] on div "Yes" at bounding box center [357, 142] width 80 height 6
click at [340, 175] on div "Yes" at bounding box center [357, 172] width 80 height 6
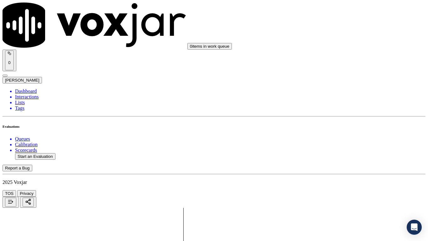
scroll to position [1766, 0]
click at [343, 172] on div "Yes" at bounding box center [357, 170] width 80 height 6
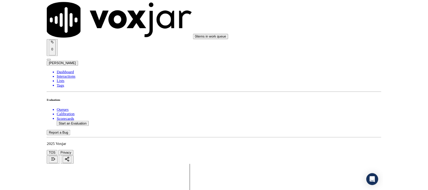
scroll to position [693, 0]
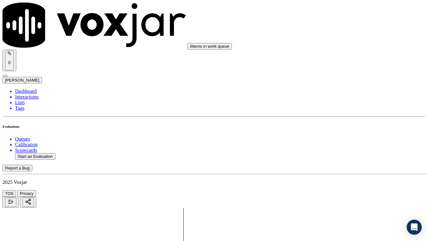
drag, startPoint x: 334, startPoint y: 59, endPoint x: 345, endPoint y: 70, distance: 15.1
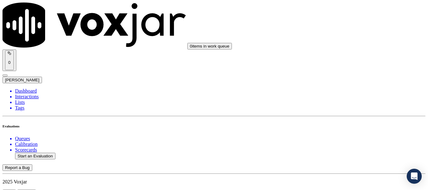
paste textarea "provide his city, state, and ZIP code, and the agent also failed to ask for it"
type textarea "2.33sec CX did not provide his city, state, and ZIP code, and the agent also fa…"
drag, startPoint x: 334, startPoint y: 166, endPoint x: 203, endPoint y: 144, distance: 132.2
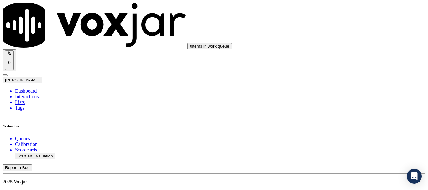
click at [51, 153] on button "Start an Evaluation" at bounding box center [35, 156] width 40 height 7
type input "20250818-185711_2162442866-all.mp3"
type input "lui"
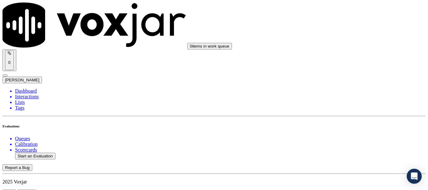
type input "[DATE]T19:16"
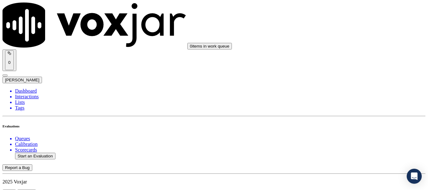
scroll to position [63, 0]
type input "[PERSON_NAME]"
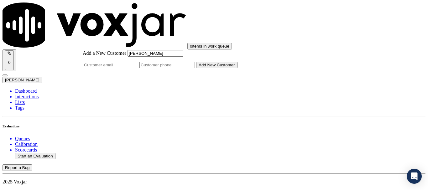
paste input "2162442866"
type input "[PERSON_NAME]"
click at [195, 68] on input "Add a New Customer" at bounding box center [166, 65] width 55 height 7
paste input "2162442866"
type input "2162442866"
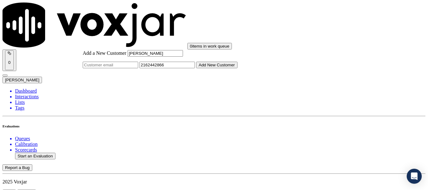
click at [237, 68] on button "Add New Customer" at bounding box center [216, 65] width 41 height 7
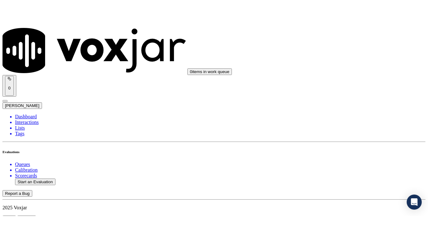
scroll to position [63, 0]
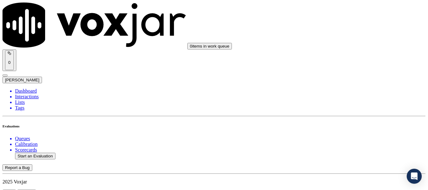
click at [350, 67] on div "Yes" at bounding box center [357, 64] width 80 height 6
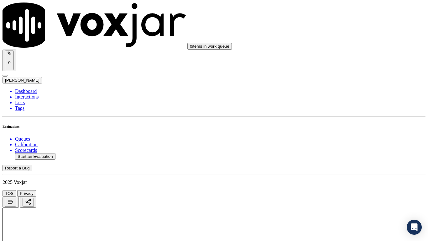
drag, startPoint x: 336, startPoint y: 136, endPoint x: 337, endPoint y: 141, distance: 4.4
drag, startPoint x: 340, startPoint y: 155, endPoint x: 343, endPoint y: 162, distance: 6.6
click at [340, 153] on div "Yes" at bounding box center [357, 151] width 80 height 6
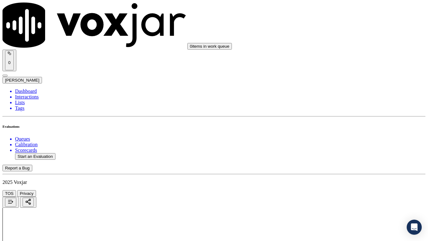
click at [343, 42] on div "Yes" at bounding box center [357, 42] width 80 height 6
click at [344, 142] on div "N/A" at bounding box center [357, 139] width 80 height 6
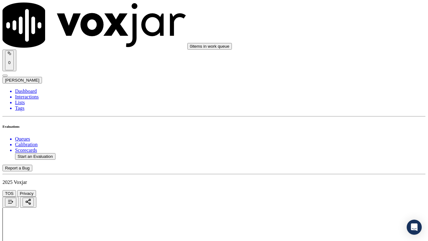
click at [348, 87] on div "N/A" at bounding box center [357, 84] width 80 height 6
click at [349, 152] on div "Yes" at bounding box center [357, 152] width 80 height 6
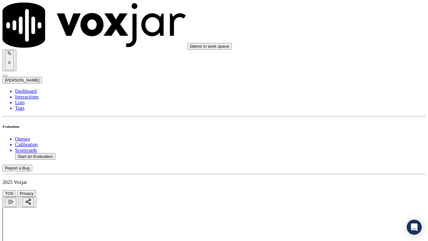
click at [346, 84] on div "Yes" at bounding box center [357, 82] width 80 height 6
click at [356, 171] on div "Yes" at bounding box center [357, 168] width 80 height 6
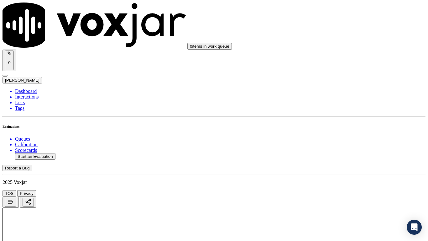
click at [343, 93] on div "Yes" at bounding box center [357, 90] width 80 height 6
click at [345, 186] on div "Yes" at bounding box center [357, 184] width 80 height 6
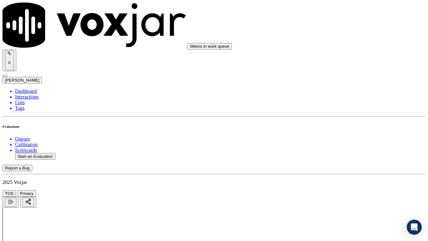
click at [345, 122] on div "Yes" at bounding box center [357, 119] width 80 height 6
click at [348, 73] on div "Yes" at bounding box center [357, 72] width 80 height 6
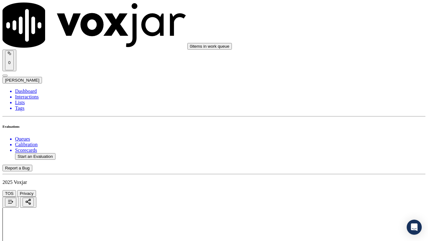
click at [349, 153] on div "Yes" at bounding box center [357, 151] width 80 height 6
click at [349, 107] on div "Yes" at bounding box center [357, 104] width 80 height 6
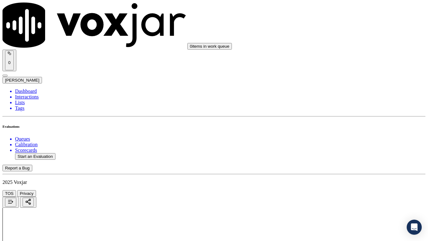
click at [352, 183] on div "Yes" at bounding box center [357, 183] width 80 height 6
click at [349, 84] on div "Yes" at bounding box center [357, 82] width 80 height 6
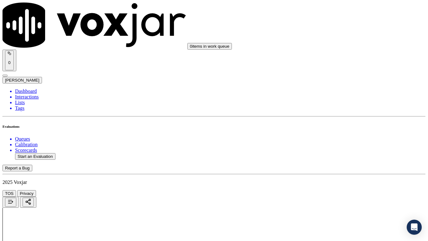
click at [350, 171] on div "Yes" at bounding box center [357, 168] width 80 height 6
click at [344, 30] on div "Yes" at bounding box center [357, 28] width 80 height 6
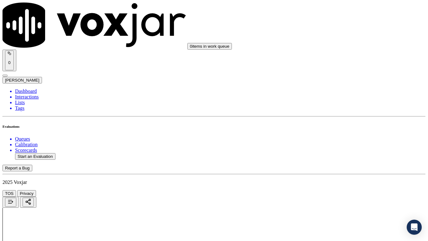
click at [355, 148] on div "No" at bounding box center [357, 146] width 80 height 6
click at [348, 142] on div "Yes" at bounding box center [357, 140] width 80 height 6
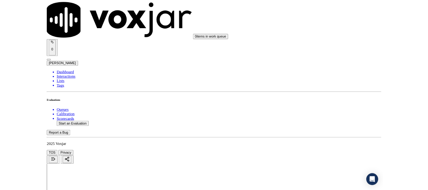
scroll to position [1733, 0]
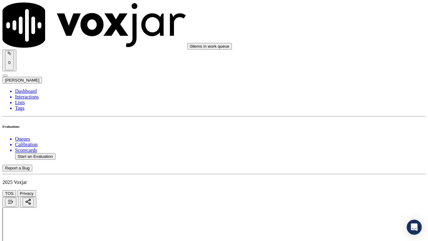
click at [353, 86] on div "Yes" at bounding box center [357, 83] width 80 height 6
click at [343, 172] on div "Yes" at bounding box center [357, 170] width 80 height 6
drag, startPoint x: 316, startPoint y: 216, endPoint x: 316, endPoint y: 220, distance: 4.1
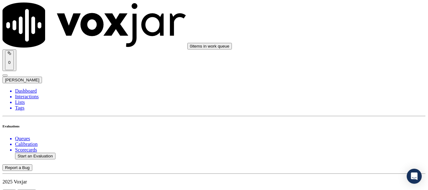
click at [44, 153] on button "Start an Evaluation" at bounding box center [35, 156] width 40 height 7
type input "20250818-140042_2165764901-all.mp3"
type input "ca"
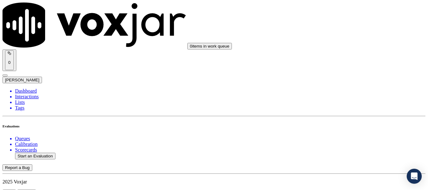
type input "[DATE]T19:30"
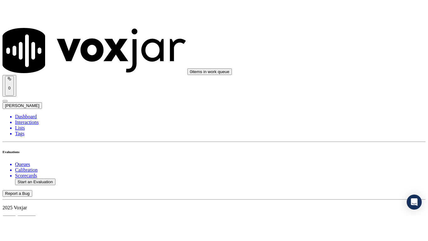
scroll to position [63, 0]
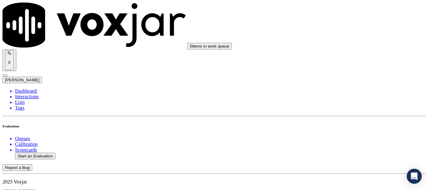
type input "[PERSON_NAME]"
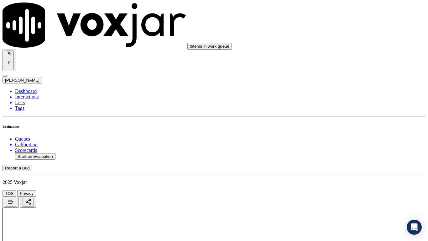
scroll to position [31, 0]
drag, startPoint x: 353, startPoint y: 174, endPoint x: 281, endPoint y: 194, distance: 74.8
drag, startPoint x: 339, startPoint y: 130, endPoint x: 363, endPoint y: 186, distance: 61.3
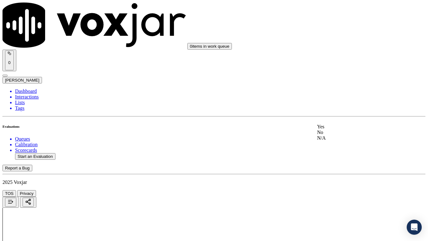
click at [339, 129] on div "Yes" at bounding box center [357, 127] width 80 height 6
click at [335, 168] on div "Yes" at bounding box center [357, 165] width 80 height 6
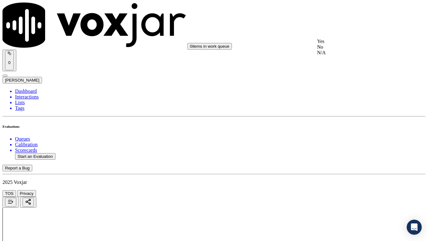
click at [338, 44] on div "Yes" at bounding box center [357, 42] width 80 height 6
click at [341, 142] on div "N/A" at bounding box center [357, 139] width 80 height 6
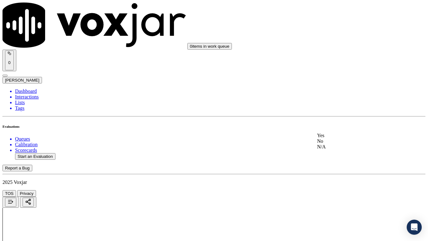
click at [346, 149] on div "N/A" at bounding box center [357, 147] width 80 height 6
drag, startPoint x: 347, startPoint y: 201, endPoint x: 344, endPoint y: 218, distance: 17.2
click at [336, 169] on div "Yes" at bounding box center [357, 166] width 80 height 6
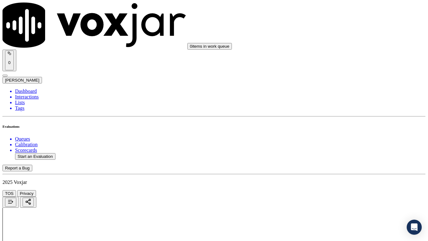
drag, startPoint x: 339, startPoint y: 147, endPoint x: 361, endPoint y: 192, distance: 50.7
click at [340, 147] on div "Yes" at bounding box center [357, 144] width 80 height 6
click at [334, 185] on div "Yes" at bounding box center [357, 182] width 80 height 6
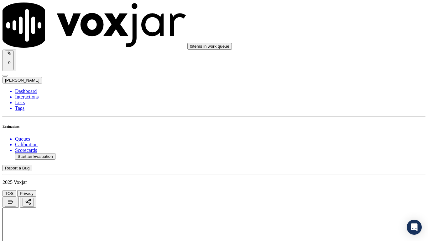
scroll to position [689, 0]
click at [349, 130] on div "No" at bounding box center [357, 127] width 80 height 6
drag, startPoint x: 338, startPoint y: 127, endPoint x: 351, endPoint y: 167, distance: 42.3
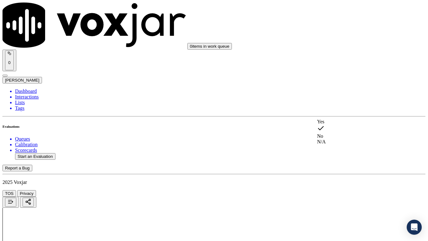
click at [339, 124] on div "Yes" at bounding box center [357, 122] width 80 height 6
click at [336, 170] on div "Yes" at bounding box center [357, 167] width 80 height 6
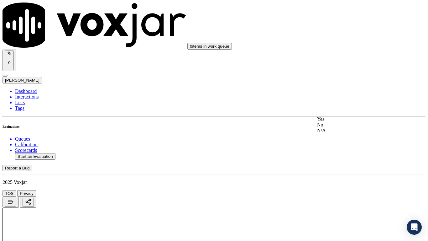
click at [345, 122] on div "Yes" at bounding box center [357, 119] width 80 height 6
click at [340, 183] on div "Yes" at bounding box center [357, 180] width 80 height 6
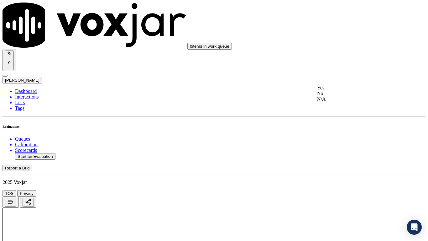
drag, startPoint x: 346, startPoint y: 88, endPoint x: 362, endPoint y: 137, distance: 51.3
click at [347, 89] on div "Yes" at bounding box center [357, 88] width 80 height 6
click at [346, 169] on div "Yes" at bounding box center [357, 167] width 80 height 6
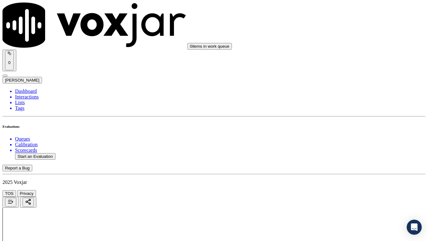
drag, startPoint x: 339, startPoint y: 157, endPoint x: 343, endPoint y: 165, distance: 9.8
click at [341, 162] on div "Yes No N/A" at bounding box center [357, 157] width 80 height 17
click at [337, 29] on div "Yes" at bounding box center [357, 26] width 80 height 6
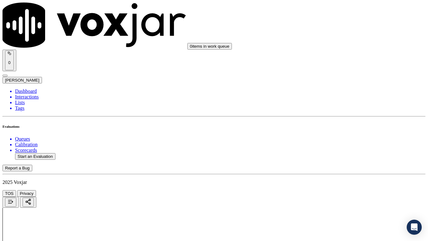
drag, startPoint x: 340, startPoint y: 116, endPoint x: 348, endPoint y: 127, distance: 13.4
click at [341, 116] on div "Yes" at bounding box center [357, 113] width 80 height 6
click at [339, 190] on div "Yes" at bounding box center [357, 199] width 80 height 6
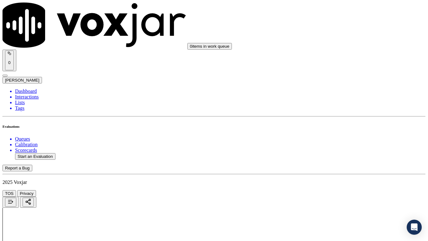
scroll to position [1535, 0]
click at [346, 91] on div "Yes" at bounding box center [357, 90] width 80 height 6
click at [335, 190] on div "Yes" at bounding box center [357, 203] width 80 height 6
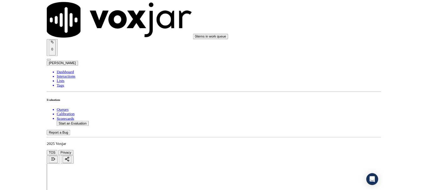
scroll to position [1733, 0]
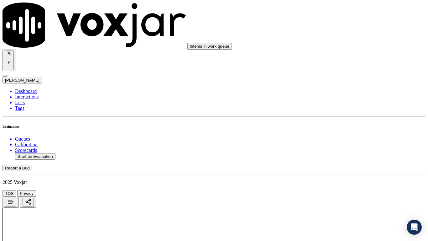
drag, startPoint x: 340, startPoint y: 88, endPoint x: 340, endPoint y: 97, distance: 9.1
click at [340, 86] on div "Yes" at bounding box center [357, 83] width 80 height 6
drag, startPoint x: 335, startPoint y: 173, endPoint x: 337, endPoint y: 224, distance: 50.8
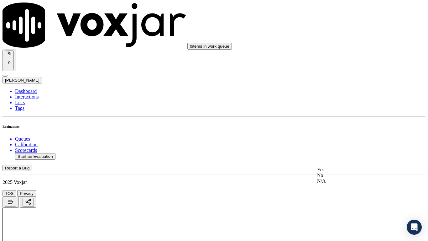
click at [335, 172] on div "Yes" at bounding box center [357, 170] width 80 height 6
